Goal: Task Accomplishment & Management: Manage account settings

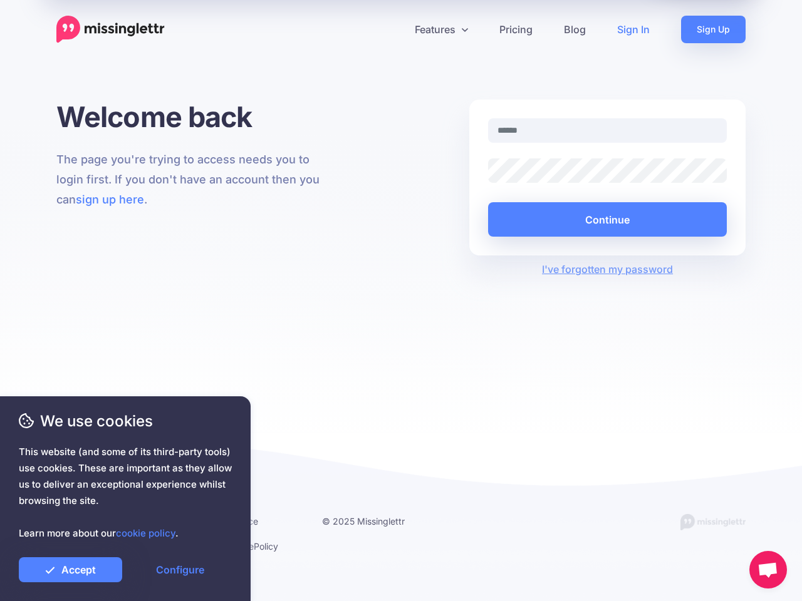
click at [401, 301] on div "Welcome back The page you're trying to access needs you to login first. If you …" at bounding box center [401, 267] width 802 height 334
click at [396, 29] on icon at bounding box center [396, 29] width 6 height 6
click at [441, 29] on link "Features" at bounding box center [441, 30] width 85 height 28
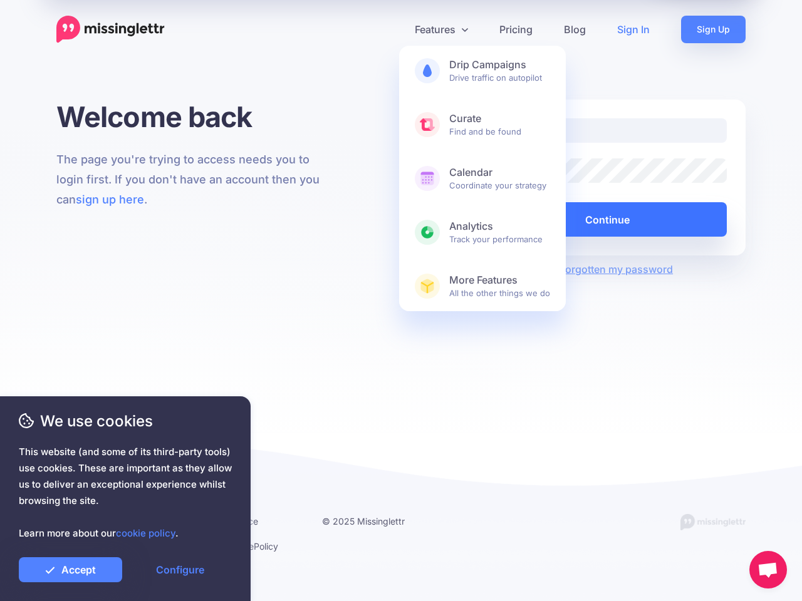
click at [607, 219] on button "Continue" at bounding box center [607, 219] width 239 height 34
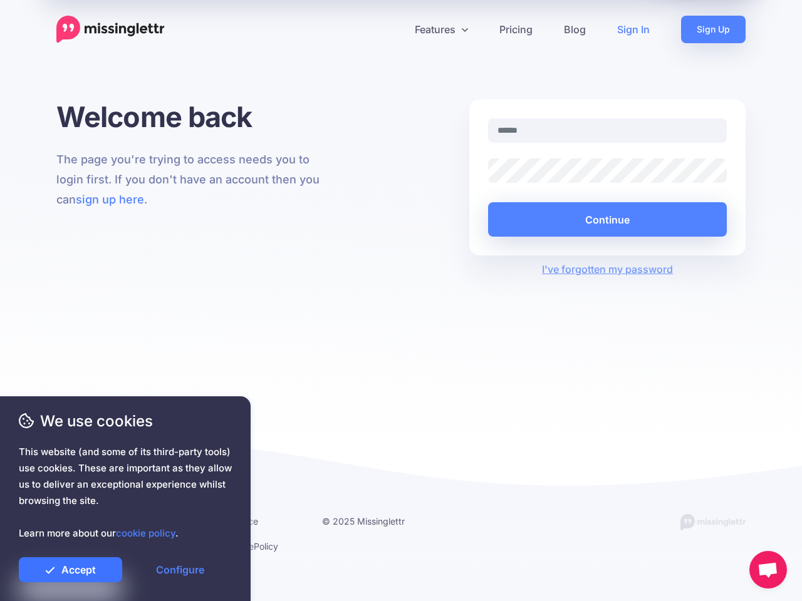
click at [70, 570] on link "Accept" at bounding box center [70, 569] width 103 height 25
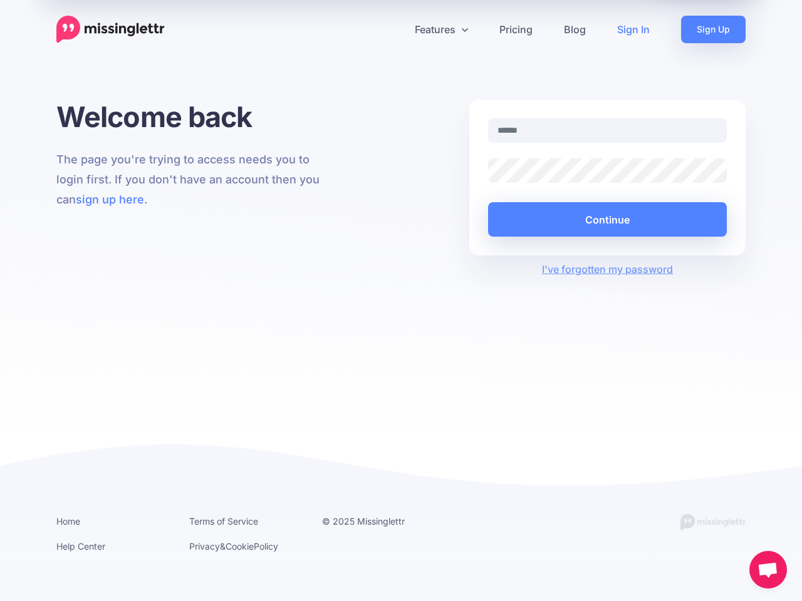
click at [180, 570] on link "Configure" at bounding box center [179, 569] width 103 height 25
click at [768, 570] on span "Open chat" at bounding box center [767, 571] width 21 height 18
